Goal: Check status: Check status

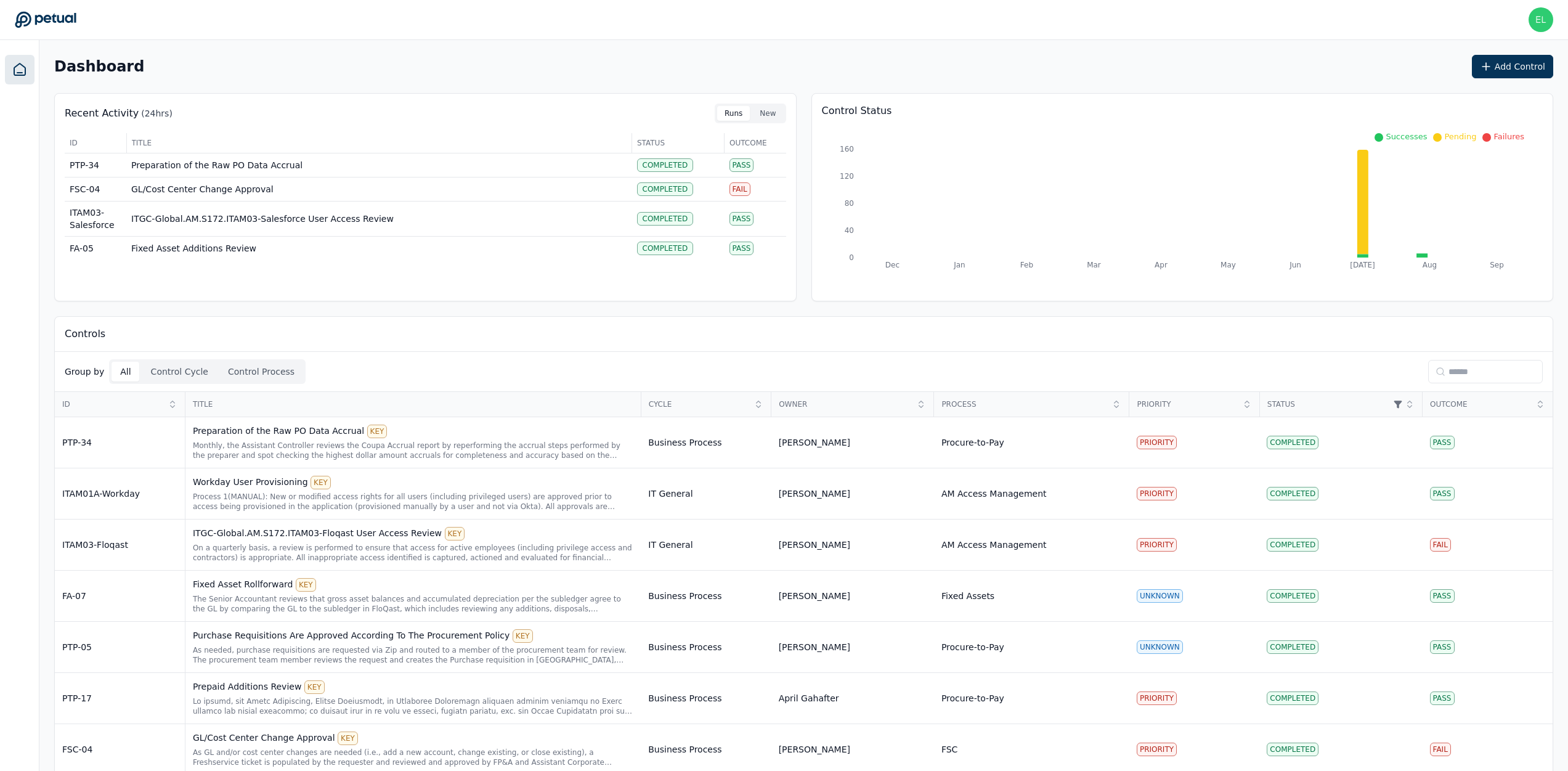
scroll to position [224, 0]
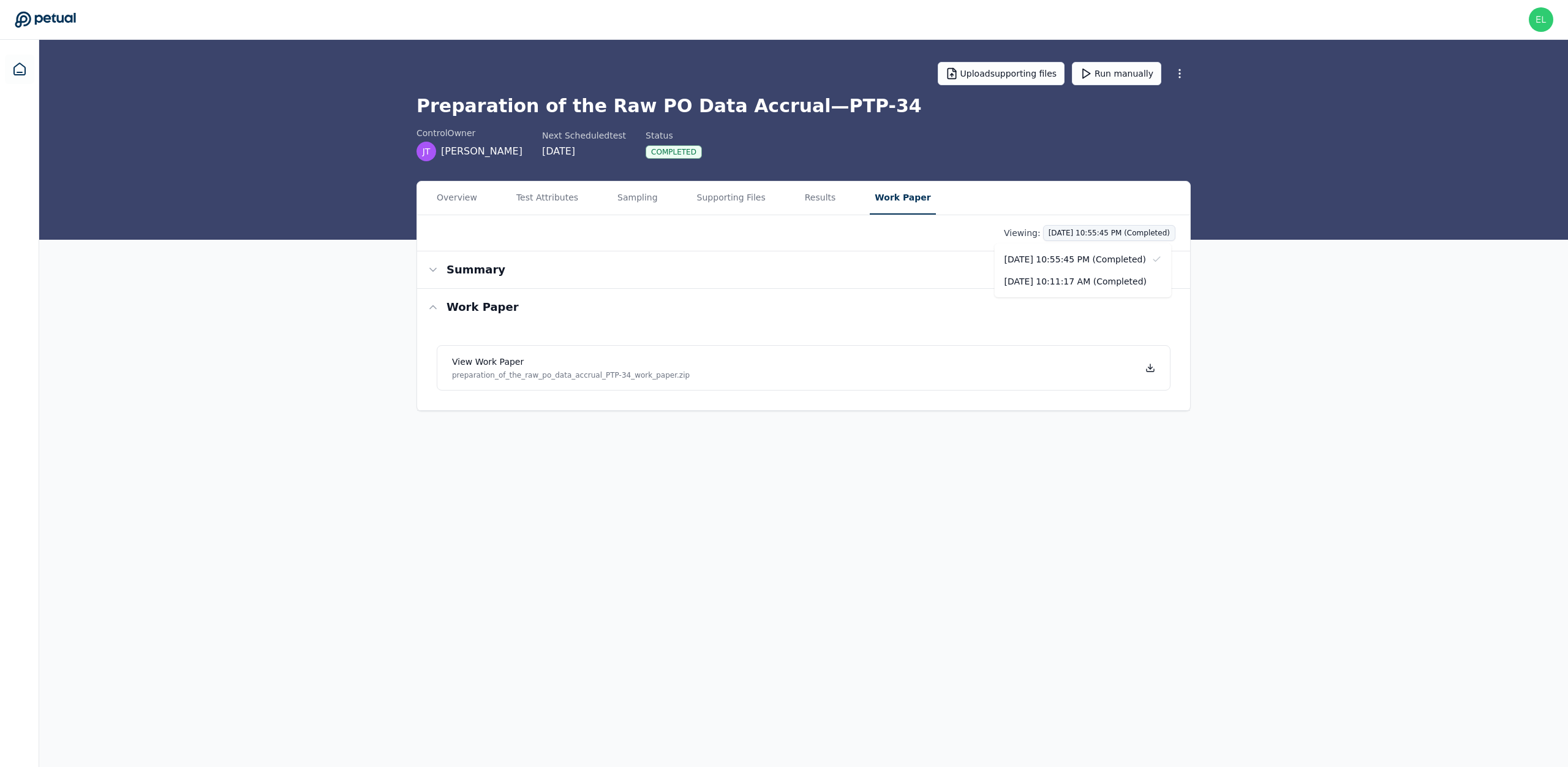
click at [1115, 233] on html "eliot+klaviyo@petual.ai eliot+klaviyo@petual.ai Sign out Upload supporting file…" at bounding box center [784, 384] width 1568 height 767
click at [1051, 286] on div "9/9/2025, 10:11:17 AM (Completed)" at bounding box center [1083, 280] width 177 height 22
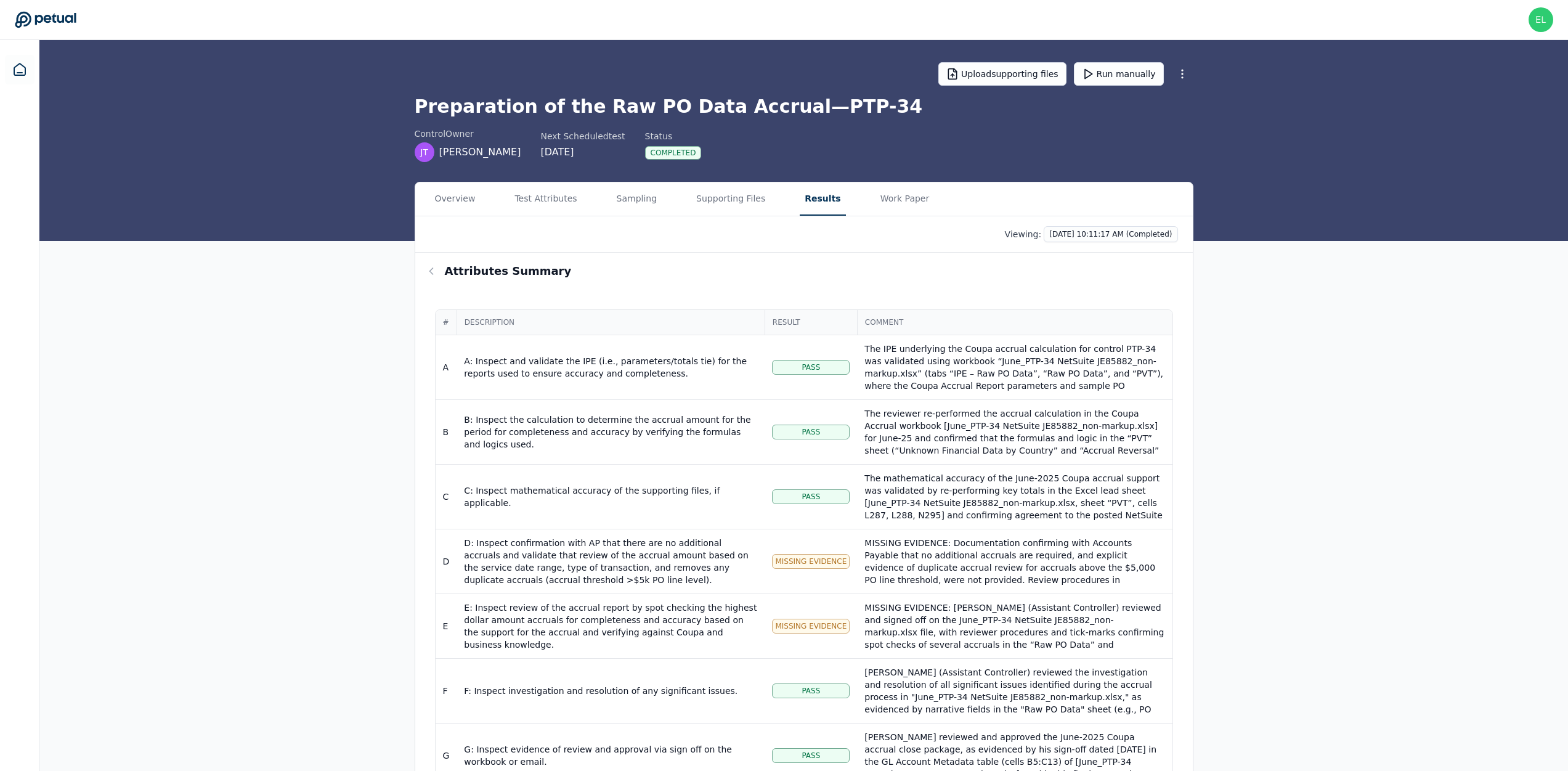
click at [808, 204] on button "Results" at bounding box center [822, 199] width 46 height 33
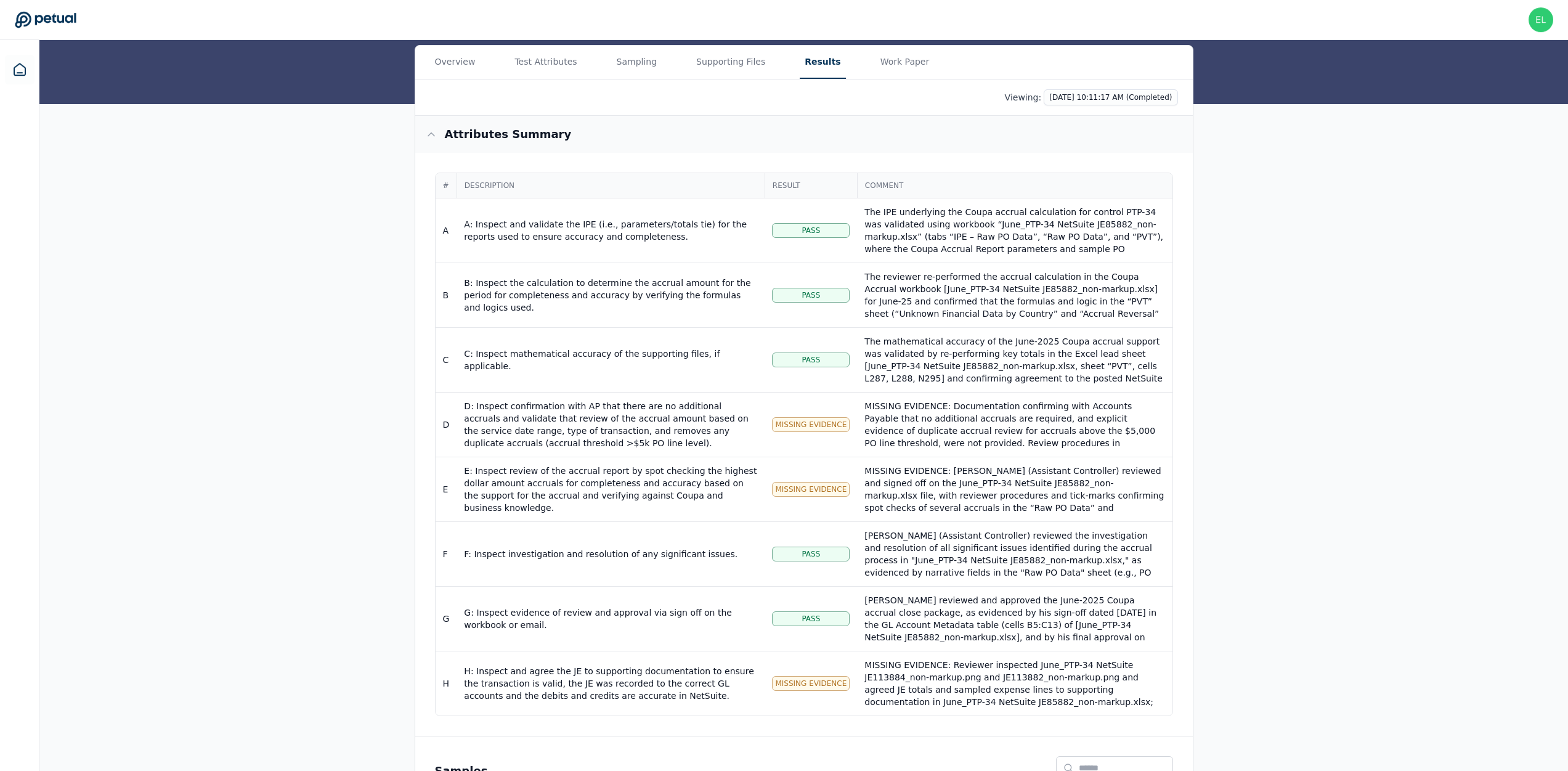
scroll to position [138, 0]
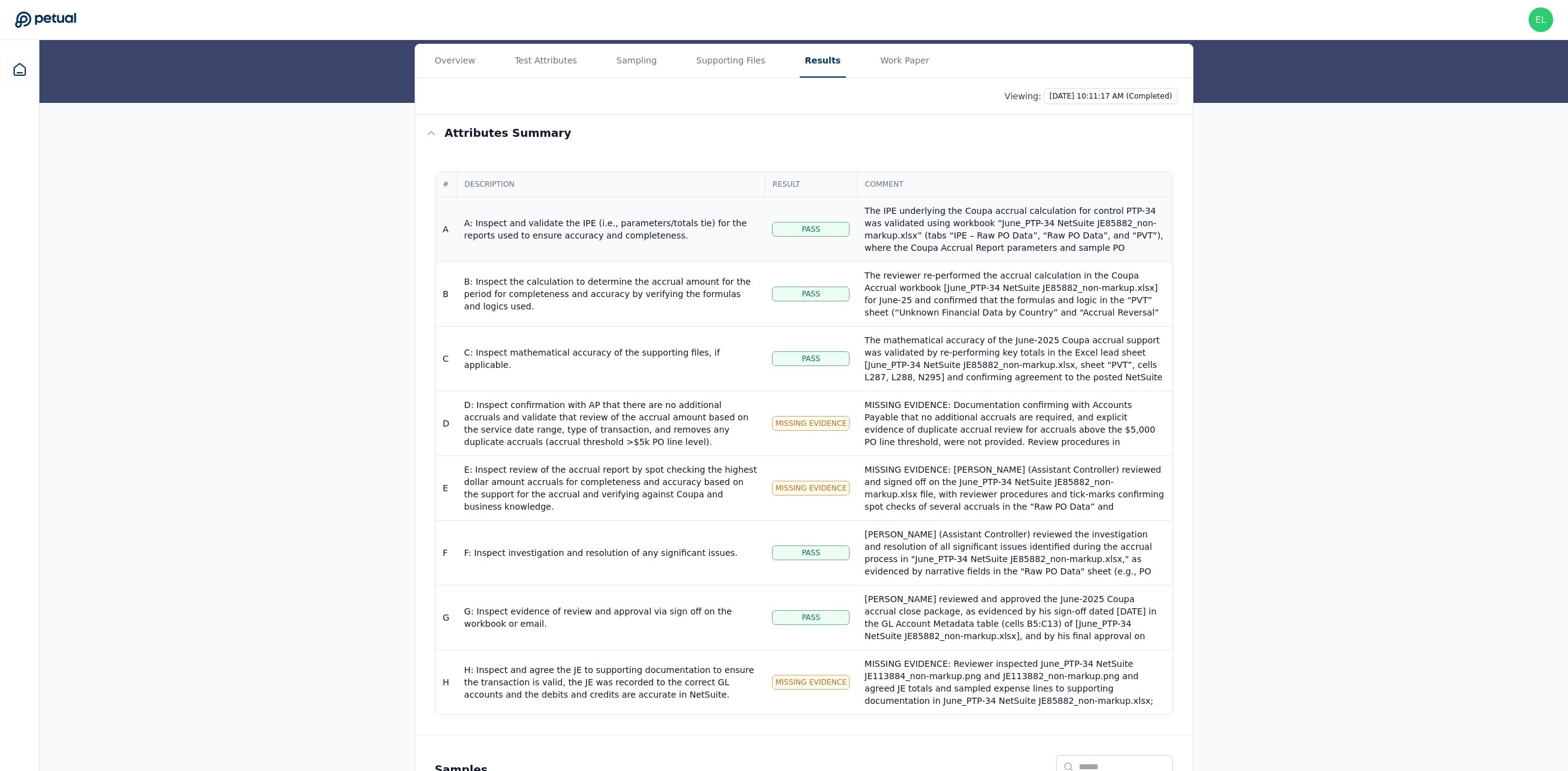
click at [560, 219] on div "A: Inspect and validate the IPE (i.e., parameters/totals tie) for the reports u…" at bounding box center [611, 229] width 293 height 25
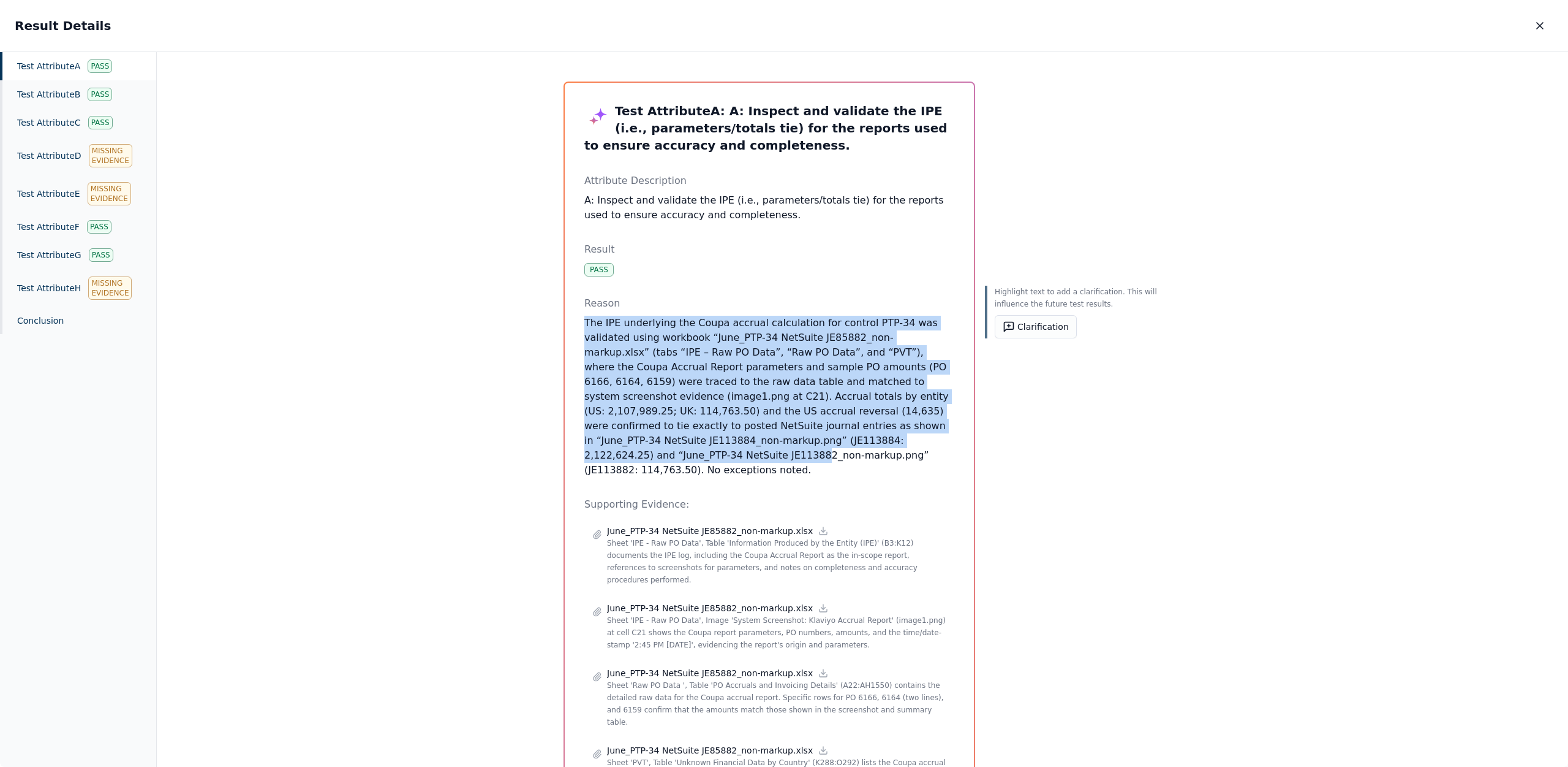
drag, startPoint x: 581, startPoint y: 322, endPoint x: 811, endPoint y: 448, distance: 262.3
click at [811, 448] on div "Test Attribute A : A: Inspect and validate the IPE (i.e., parameters/totals tie…" at bounding box center [769, 537] width 409 height 909
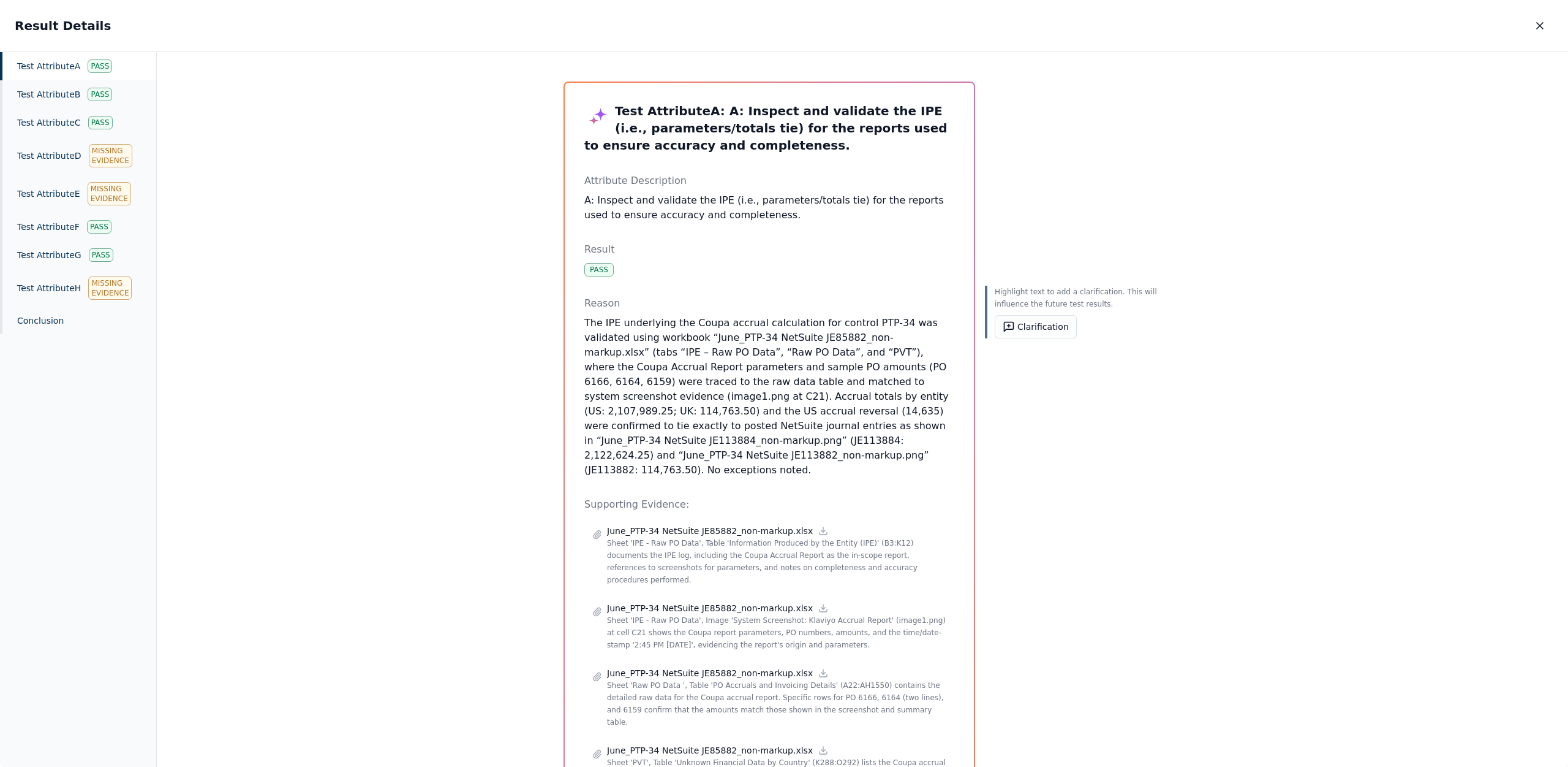
drag, startPoint x: 815, startPoint y: 456, endPoint x: 811, endPoint y: 463, distance: 8.1
click at [815, 457] on p "The IPE underlying the Coupa accrual calculation for control PTP-34 was validat…" at bounding box center [769, 396] width 370 height 162
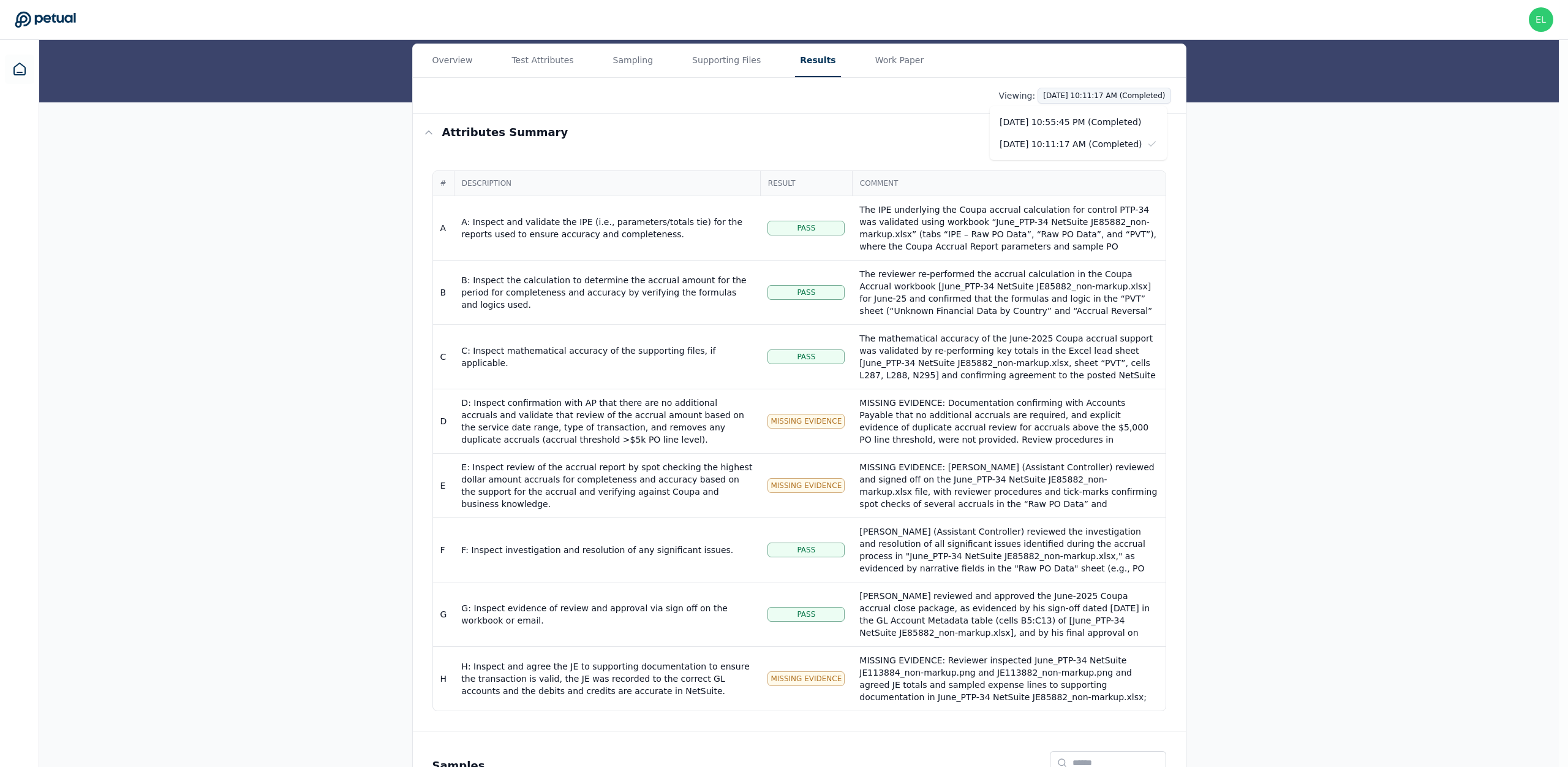
click at [1104, 87] on html "eliot+klaviyo@petual.ai eliot+klaviyo@petual.ai Sign out Upload supporting file…" at bounding box center [784, 366] width 1568 height 1006
click at [1083, 124] on div "10/7/2025, 10:55:45 PM (Completed)" at bounding box center [1078, 121] width 177 height 22
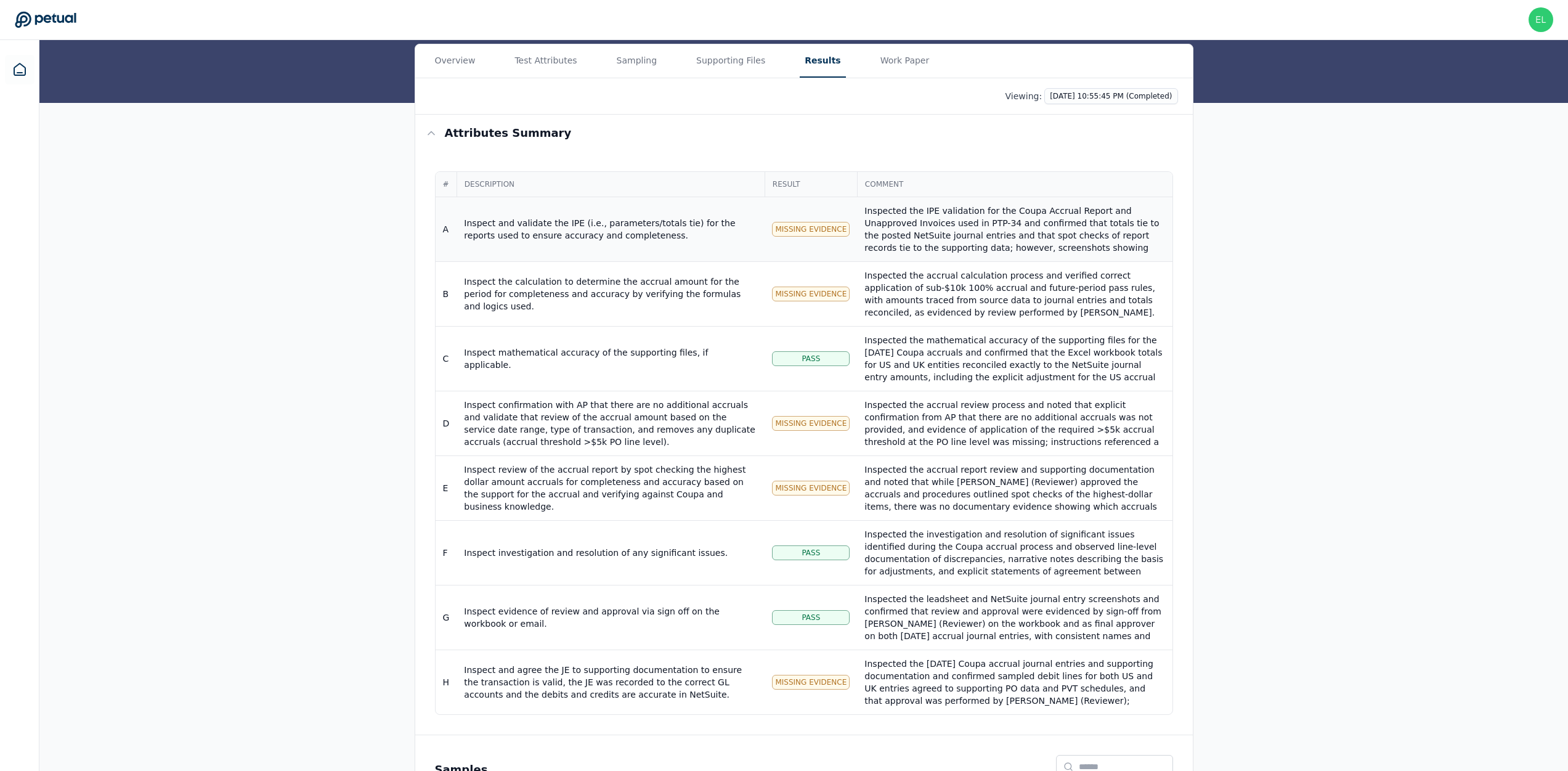
click at [1005, 238] on div "Inspected the IPE validation for the Coupa Accrual Report and Unapproved Invoic…" at bounding box center [1015, 248] width 300 height 86
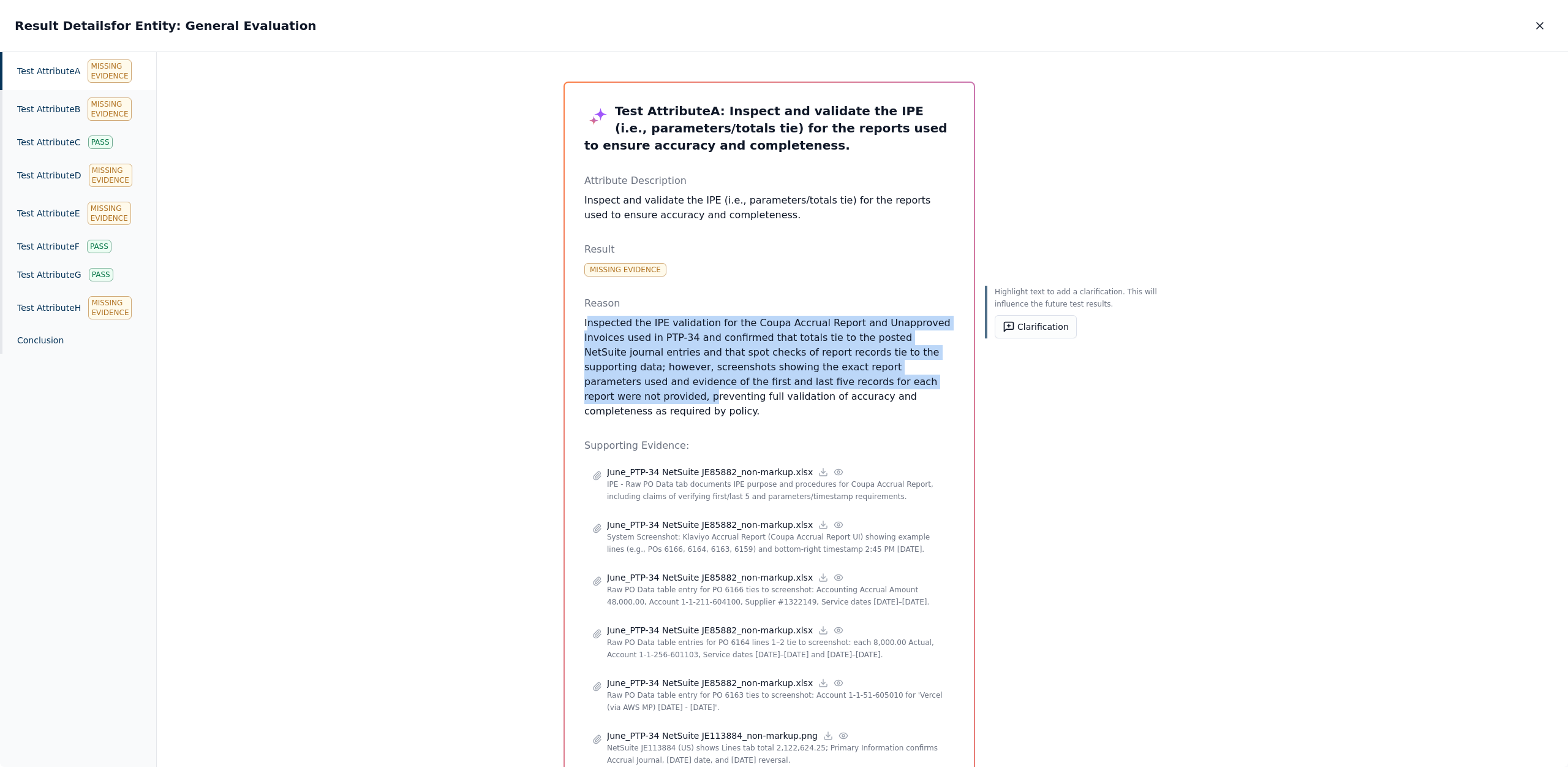
drag, startPoint x: 647, startPoint y: 335, endPoint x: 869, endPoint y: 388, distance: 228.2
click at [869, 388] on p "Inspected the IPE validation for the Coupa Accrual Report and Unapproved Invoic…" at bounding box center [769, 367] width 370 height 103
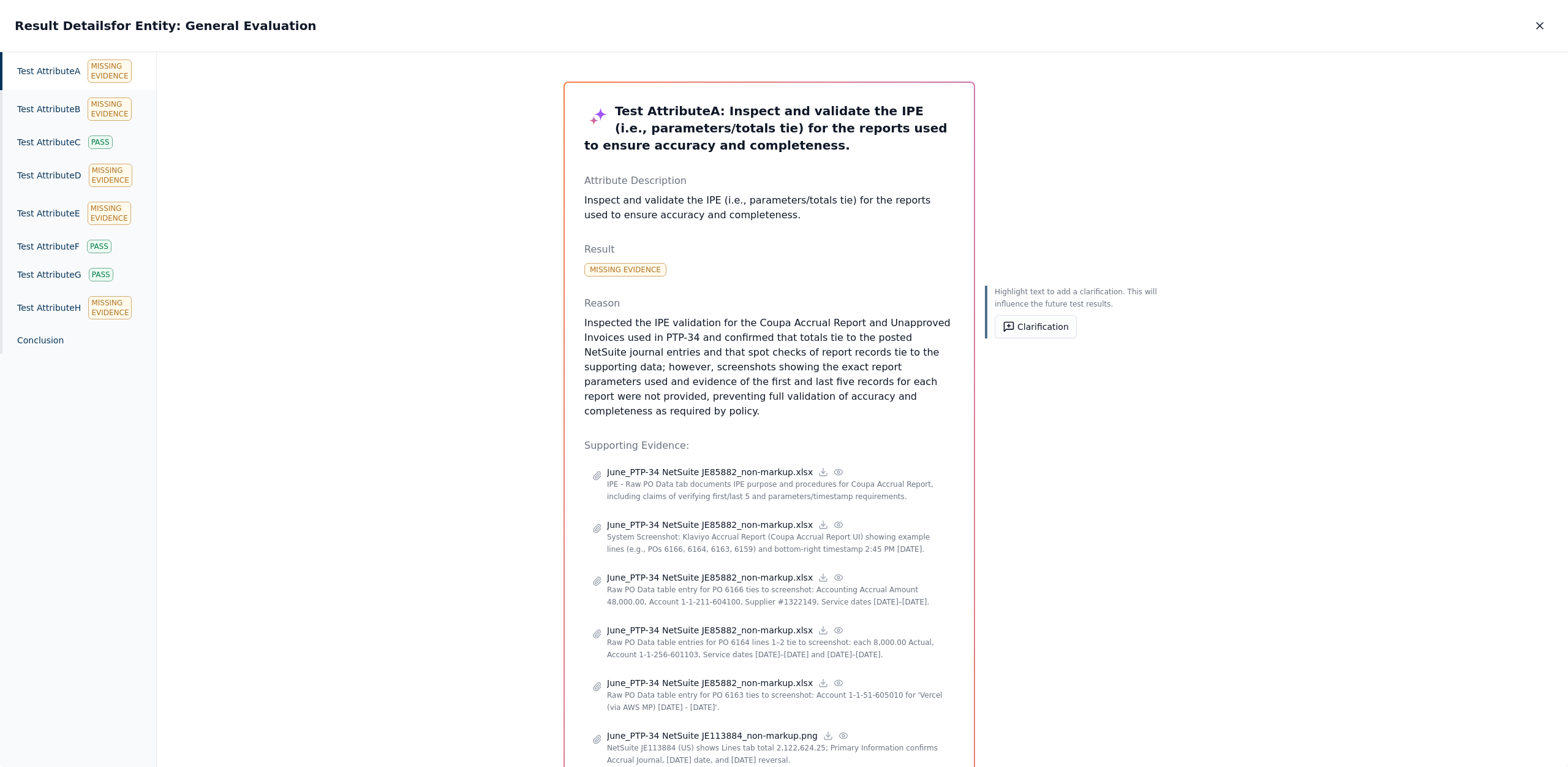
click at [870, 397] on p "Inspected the IPE validation for the Coupa Accrual Report and Unapproved Invoic…" at bounding box center [769, 367] width 370 height 103
click at [81, 147] on div "Test Attribute C Pass" at bounding box center [78, 142] width 156 height 28
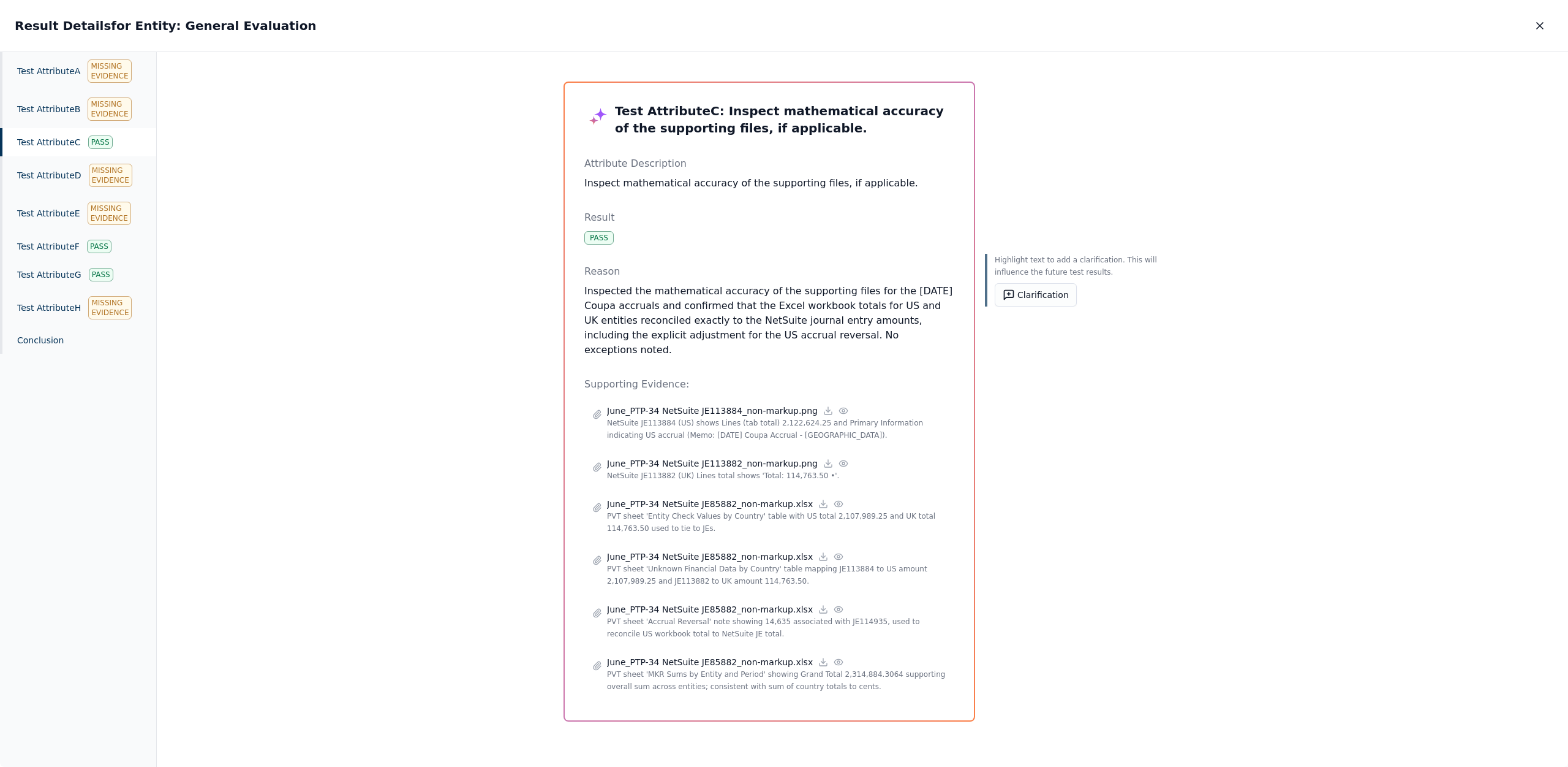
drag, startPoint x: 885, startPoint y: 339, endPoint x: 575, endPoint y: 285, distance: 314.7
click at [575, 285] on div "Test Attribute C : Inspect mathematical accuracy of the supporting files, if ap…" at bounding box center [769, 402] width 409 height 638
click at [50, 81] on div "Test Attribute A Missing Evidence" at bounding box center [78, 71] width 156 height 38
